Goal: Information Seeking & Learning: Learn about a topic

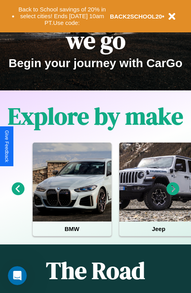
scroll to position [122, 0]
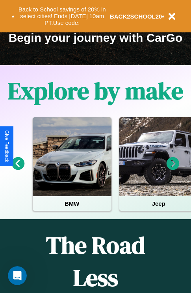
click at [173, 169] on icon at bounding box center [173, 163] width 13 height 13
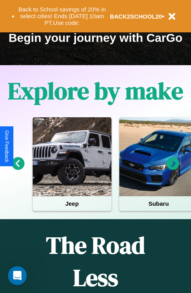
click at [173, 169] on icon at bounding box center [173, 163] width 13 height 13
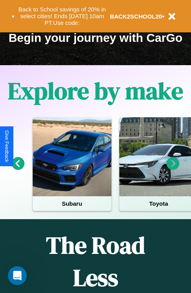
click at [173, 169] on icon at bounding box center [173, 163] width 13 height 13
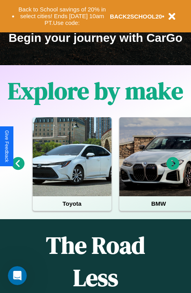
click at [173, 169] on icon at bounding box center [173, 163] width 13 height 13
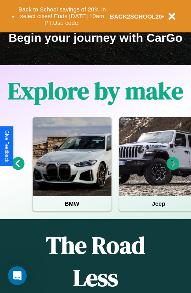
click at [173, 169] on icon at bounding box center [173, 163] width 13 height 13
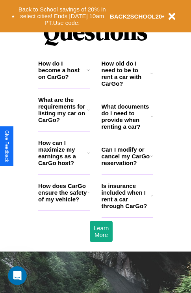
scroll to position [957, 0]
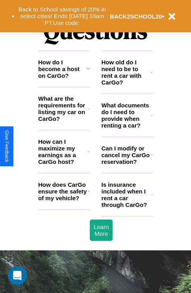
click at [64, 121] on h3 "What are the requirements for listing my car on CarGo?" at bounding box center [62, 108] width 49 height 27
click at [64, 164] on h3 "How can I maximize my earnings as a CarGo host?" at bounding box center [62, 151] width 49 height 27
